Goal: Task Accomplishment & Management: Use online tool/utility

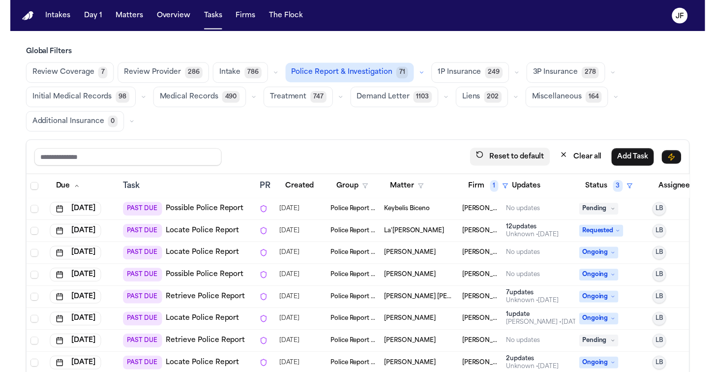
scroll to position [29, 0]
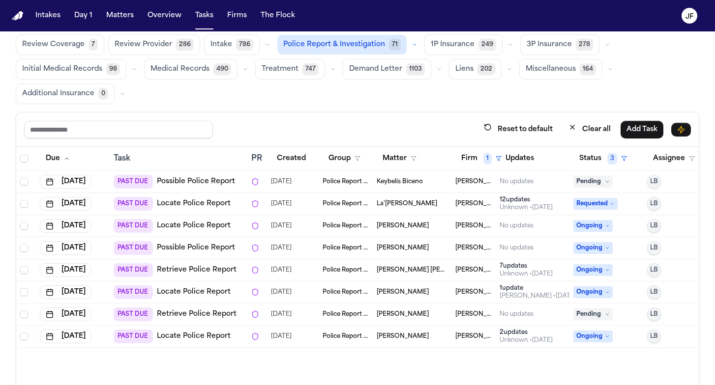
click at [182, 186] on link "Possible Police Report" at bounding box center [196, 182] width 78 height 10
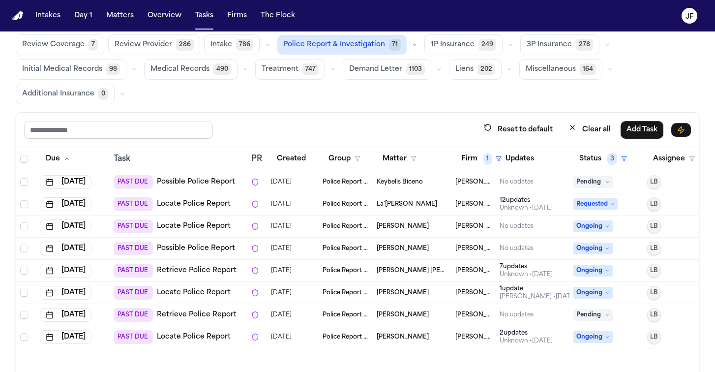
click at [258, 103] on div "Review Coverage 7 Review Provider 286 Intake 786 Police Report & Investigation …" at bounding box center [357, 69] width 683 height 70
click at [176, 201] on link "Locate Police Report" at bounding box center [194, 204] width 74 height 10
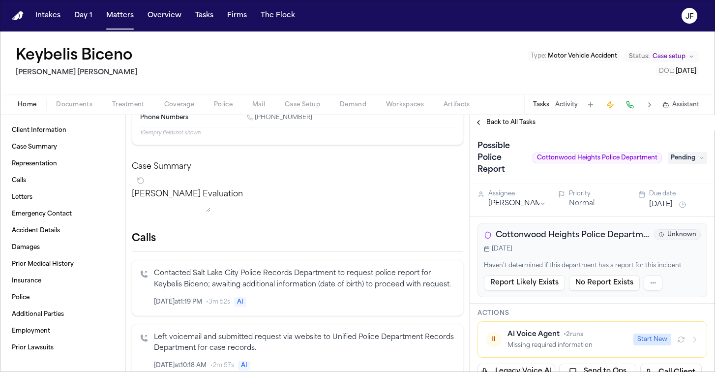
scroll to position [54, 0]
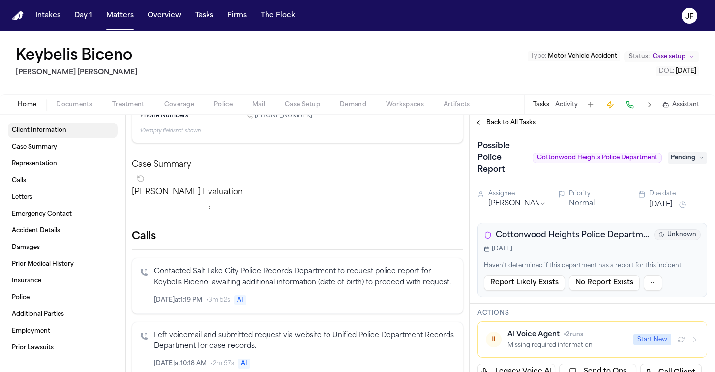
click at [50, 133] on span "Client Information" at bounding box center [39, 130] width 55 height 8
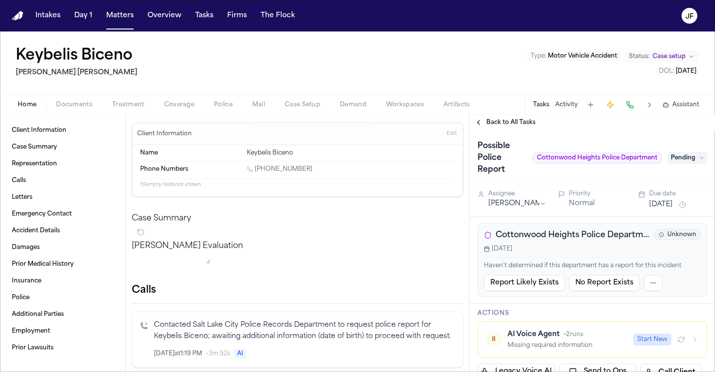
click at [189, 191] on div "Name Keybelis Biceno Phone Numbers [PHONE_NUMBER] 10 empty fields not shown." at bounding box center [297, 170] width 330 height 51
click at [191, 184] on p "10 empty fields not shown." at bounding box center [297, 184] width 315 height 7
click at [314, 102] on span "Case Setup" at bounding box center [302, 105] width 35 height 8
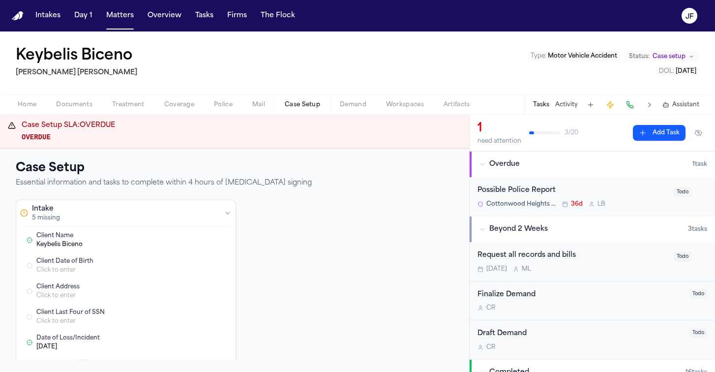
click at [17, 109] on button "Home" at bounding box center [27, 105] width 38 height 12
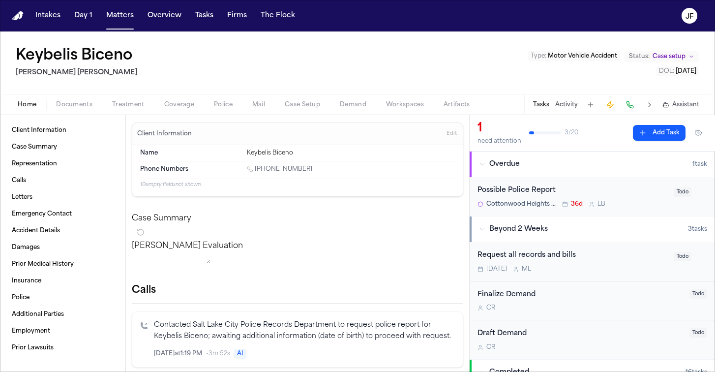
click at [530, 188] on div "Possible Police Report" at bounding box center [572, 190] width 190 height 11
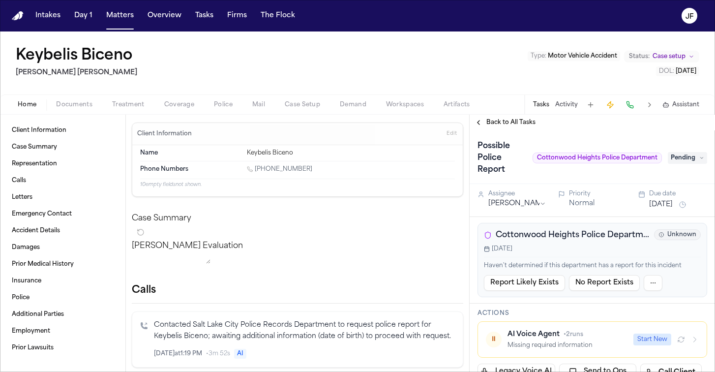
click at [480, 121] on button "Back to All Tasks" at bounding box center [505, 122] width 71 height 8
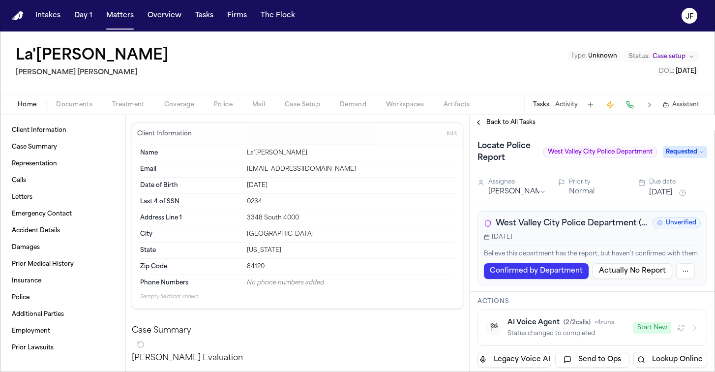
click at [219, 109] on span "Police" at bounding box center [223, 105] width 19 height 8
